Goal: Contribute content

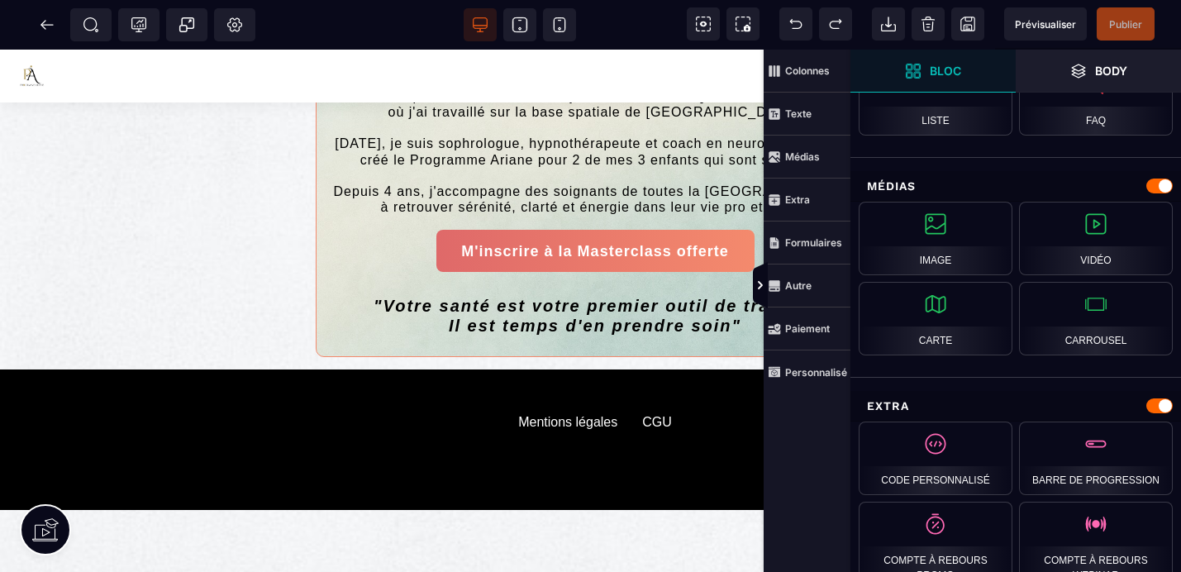
scroll to position [751, 0]
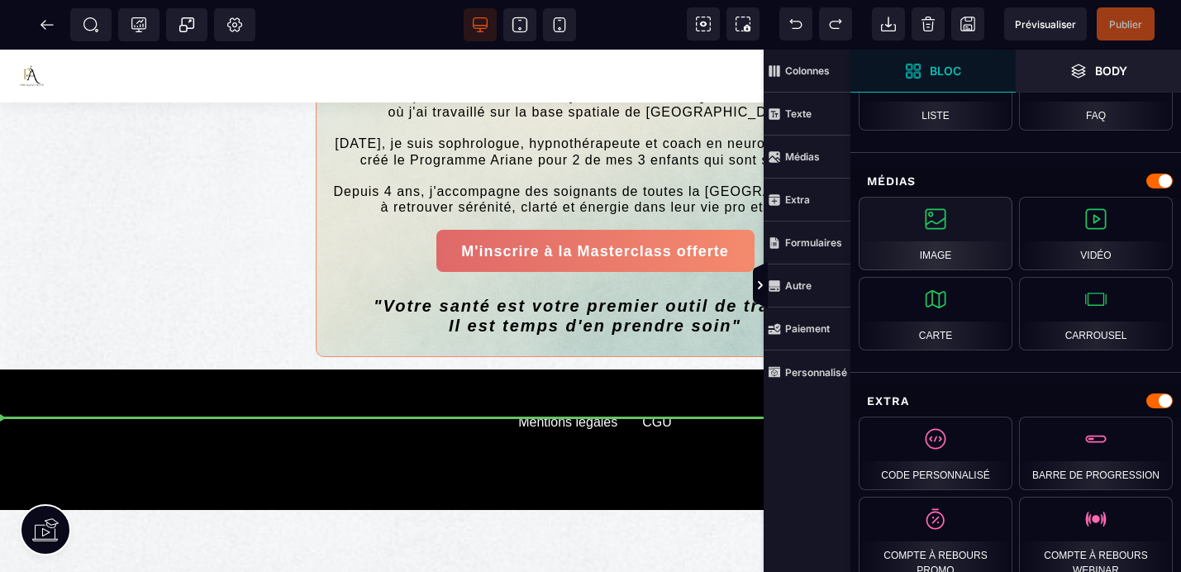
select select
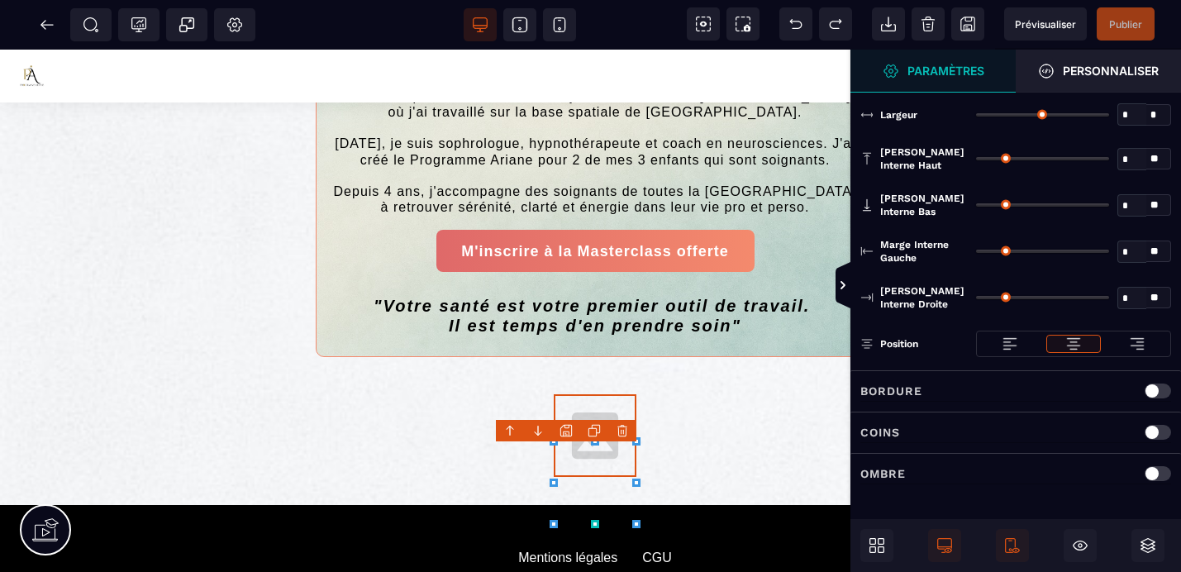
type input "*"
type input "***"
type input "*"
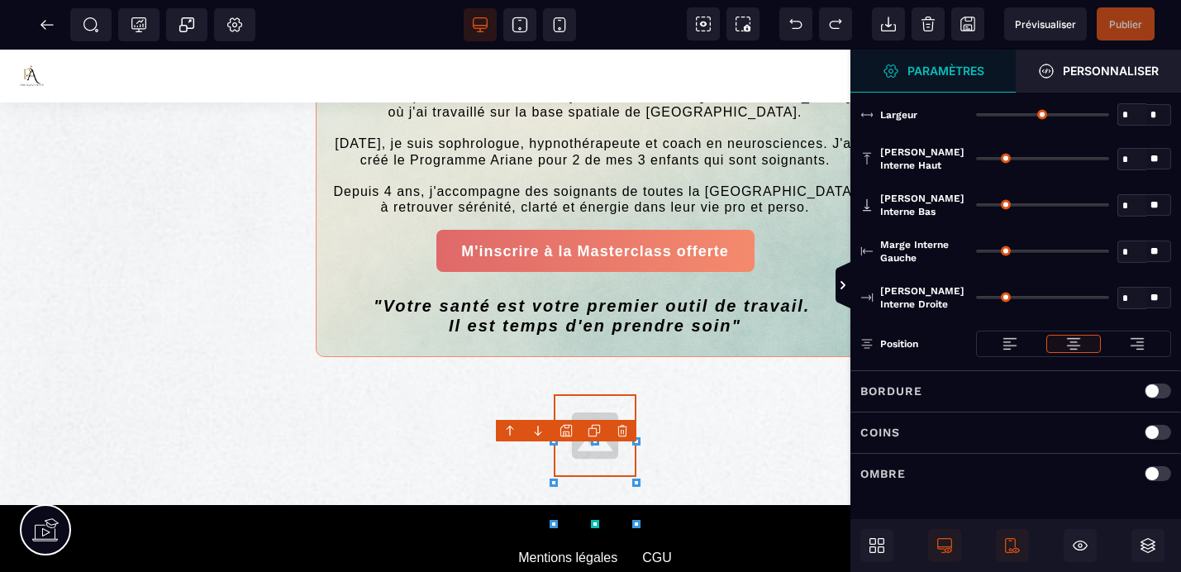
type input "*"
select select
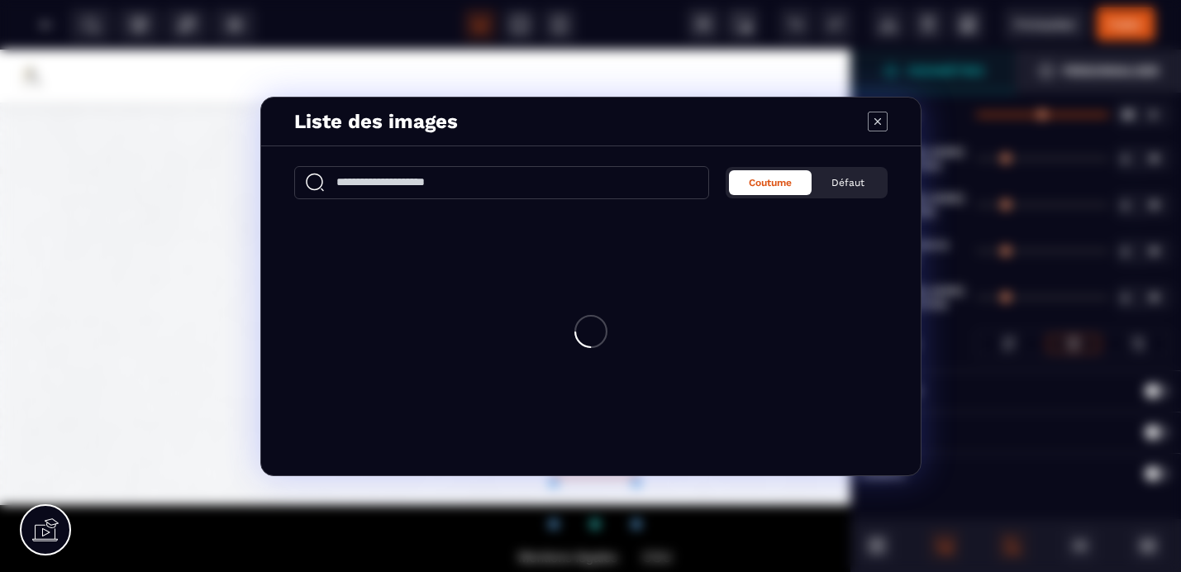
scroll to position [0, 0]
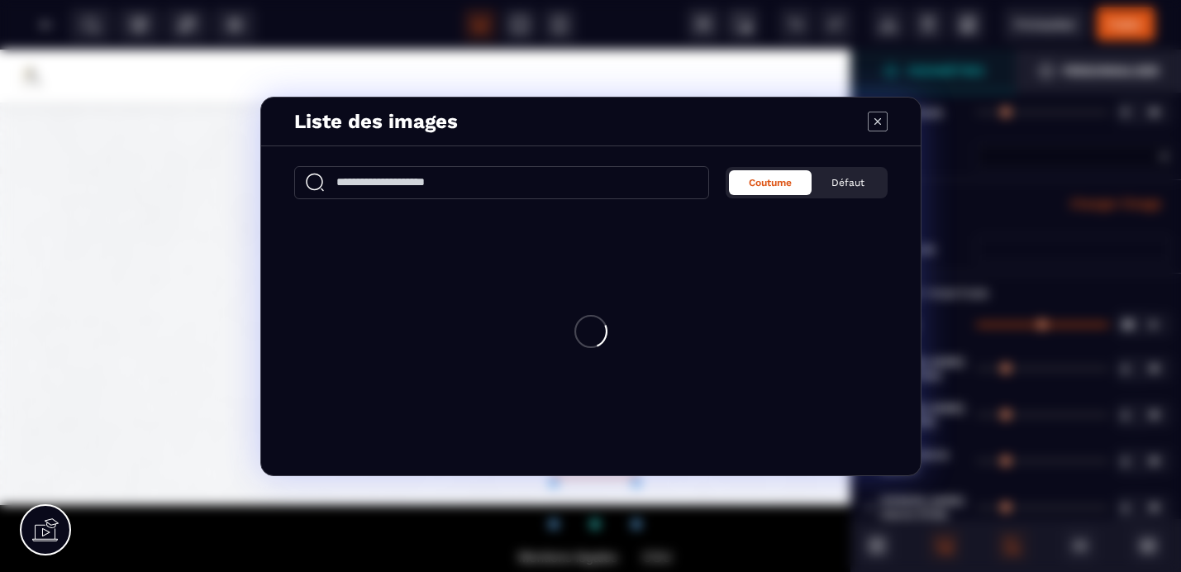
select select
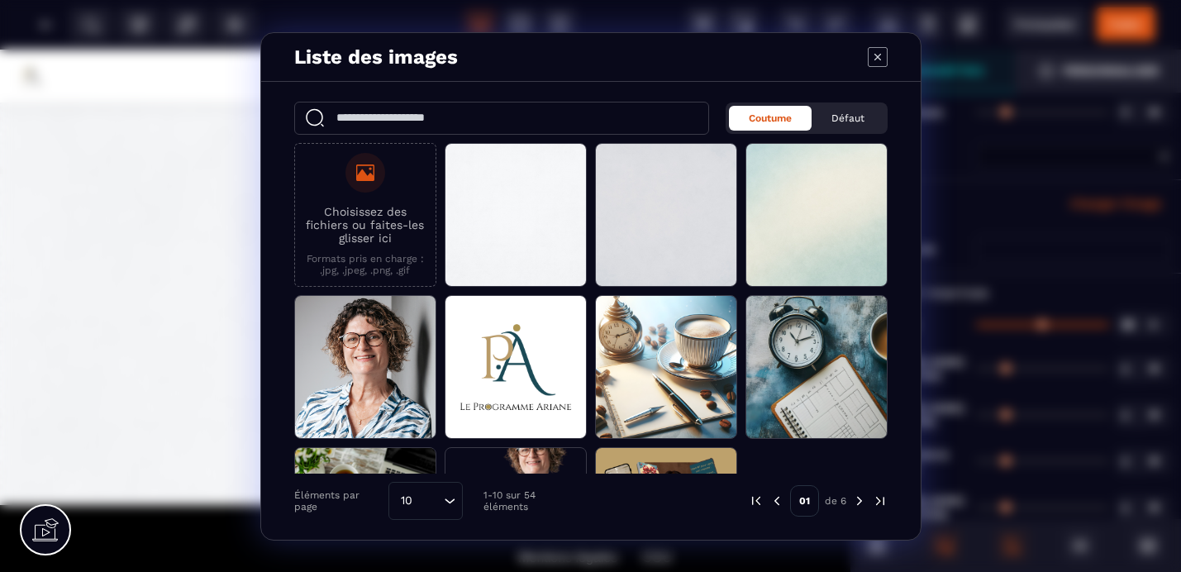
click at [367, 173] on icon "Modal window" at bounding box center [365, 173] width 20 height 20
click at [0, 0] on input "Choisissez des fichiers ou faites-les glisser ici Formats pris en charge : .jpg…" at bounding box center [0, 0] width 0 height 0
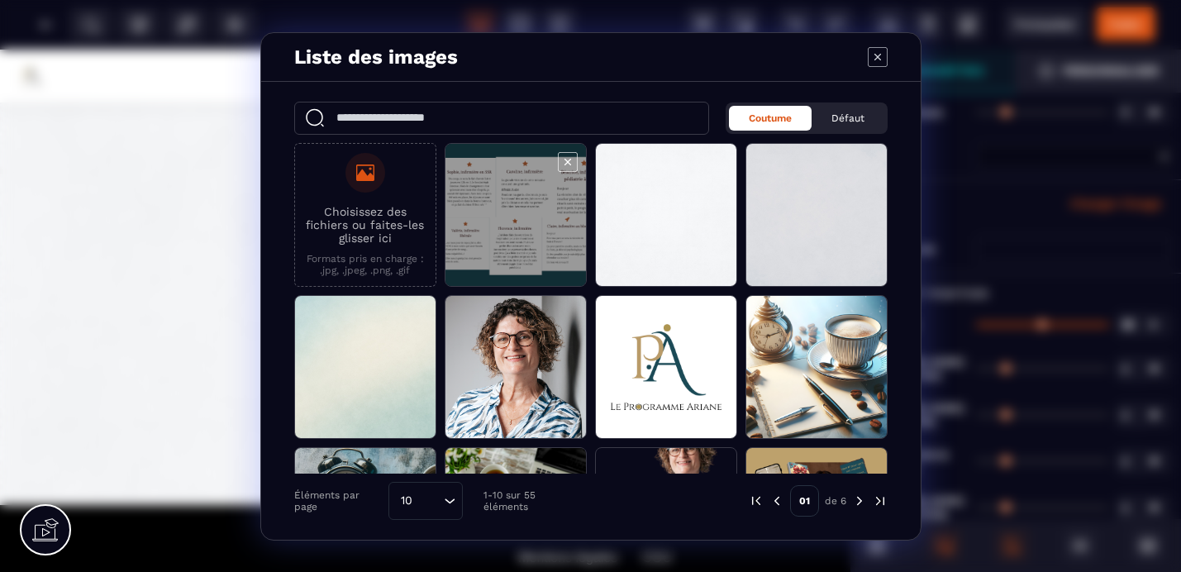
click at [497, 214] on span "Modal window" at bounding box center [515, 216] width 140 height 144
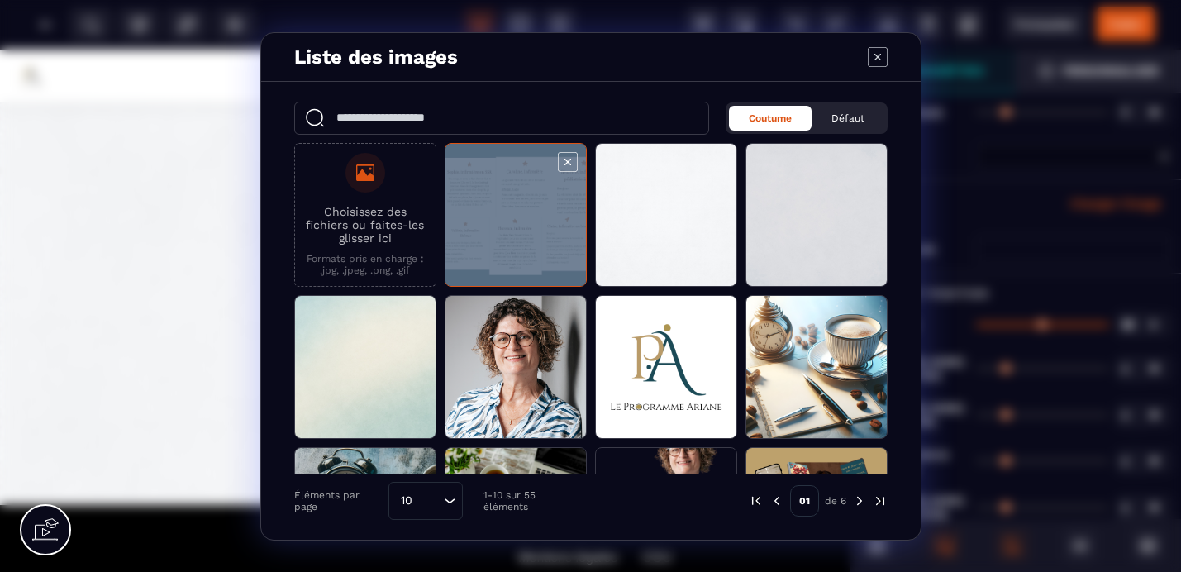
click at [497, 214] on span "Modal window" at bounding box center [515, 216] width 140 height 144
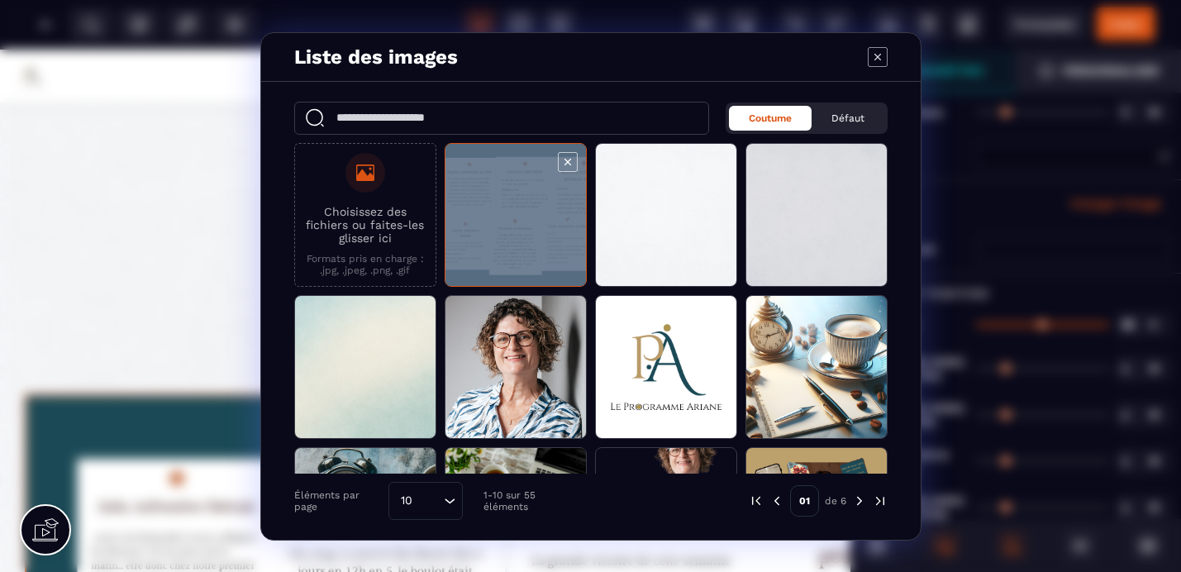
select select
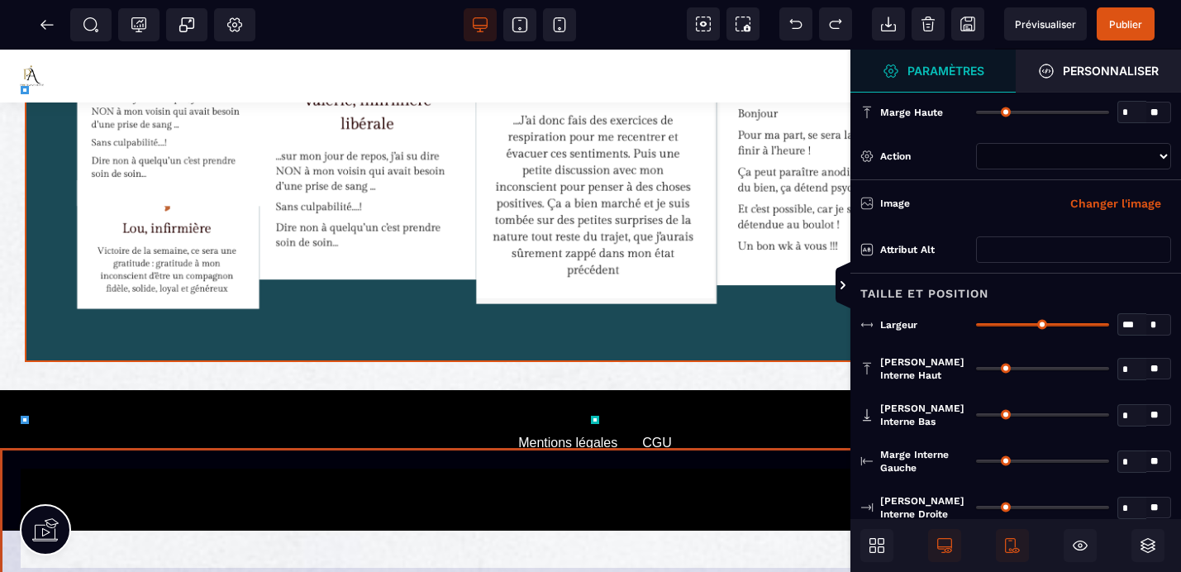
scroll to position [1866, 0]
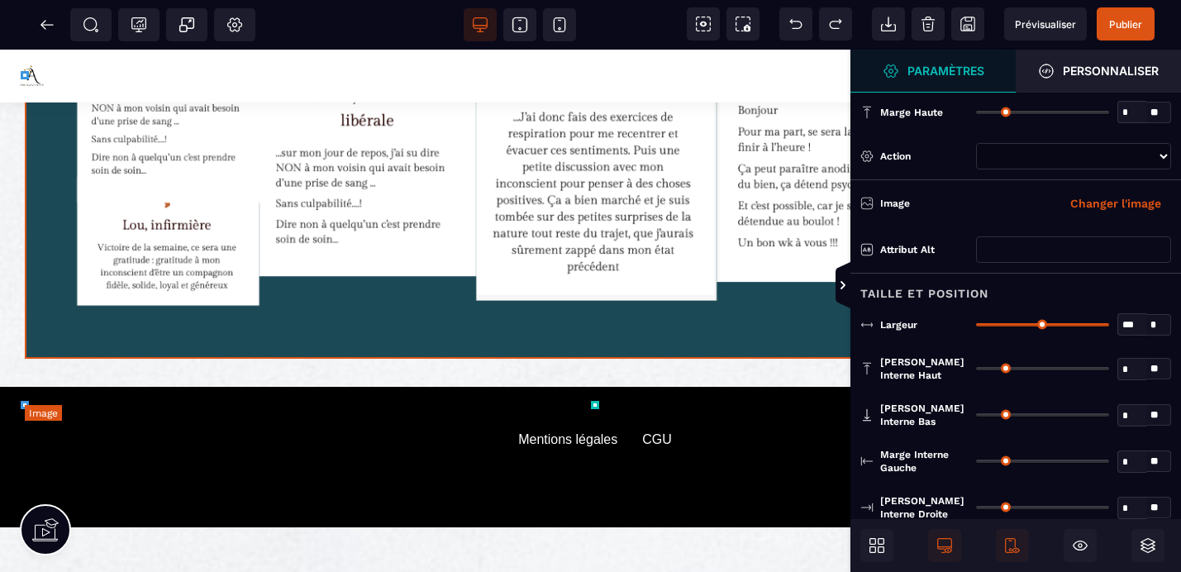
click at [644, 359] on img at bounding box center [595, 28] width 1140 height 659
click at [1123, 18] on span "Publier" at bounding box center [1125, 24] width 33 height 12
click at [45, 27] on div "SEO Tracking Popup Réglages Body" at bounding box center [133, 24] width 258 height 33
click at [47, 24] on div "SEO Tracking Popup Réglages Body" at bounding box center [133, 24] width 258 height 33
click at [50, 21] on div "SEO Tracking Popup Réglages Body" at bounding box center [133, 24] width 258 height 33
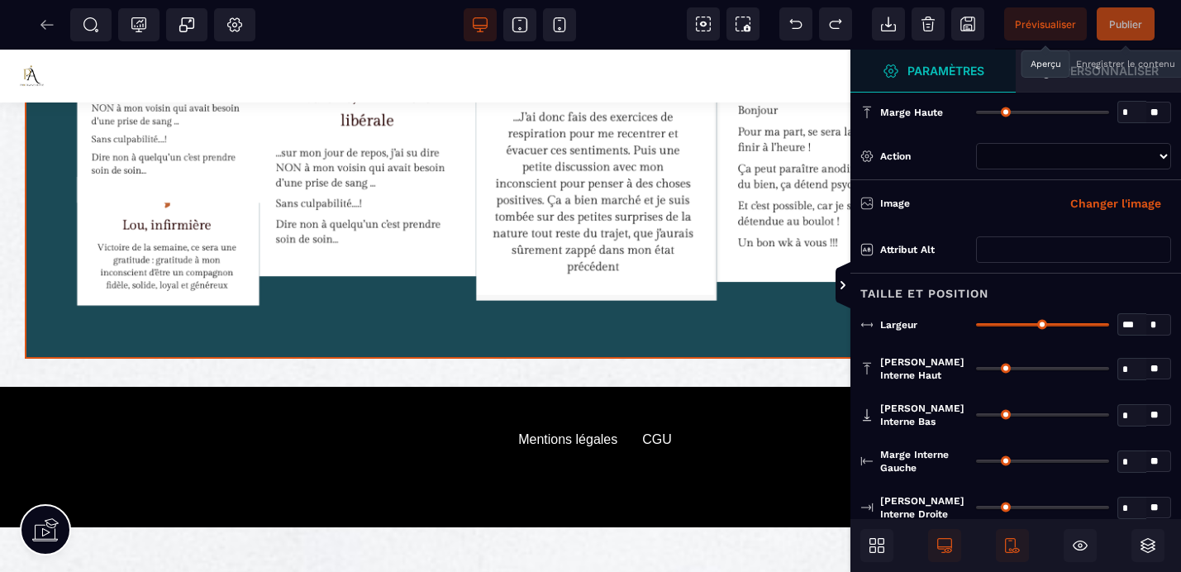
click at [1035, 27] on span "Prévisualiser" at bounding box center [1044, 24] width 61 height 12
click at [43, 26] on icon at bounding box center [42, 24] width 5 height 9
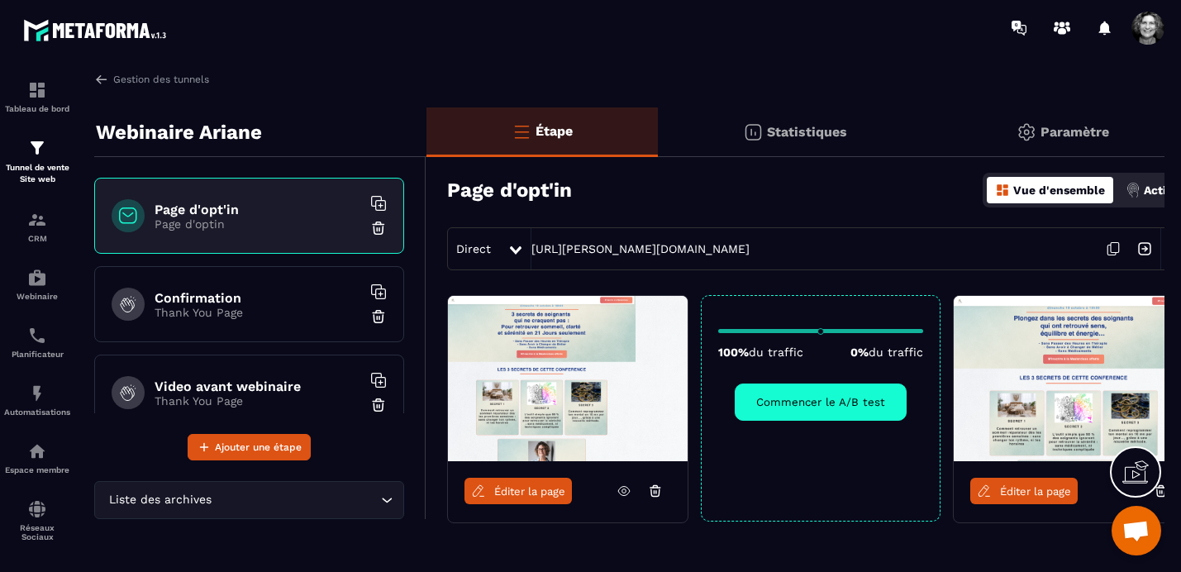
click at [536, 495] on span "Éditer la page" at bounding box center [529, 491] width 71 height 12
